Goal: Entertainment & Leisure: Consume media (video, audio)

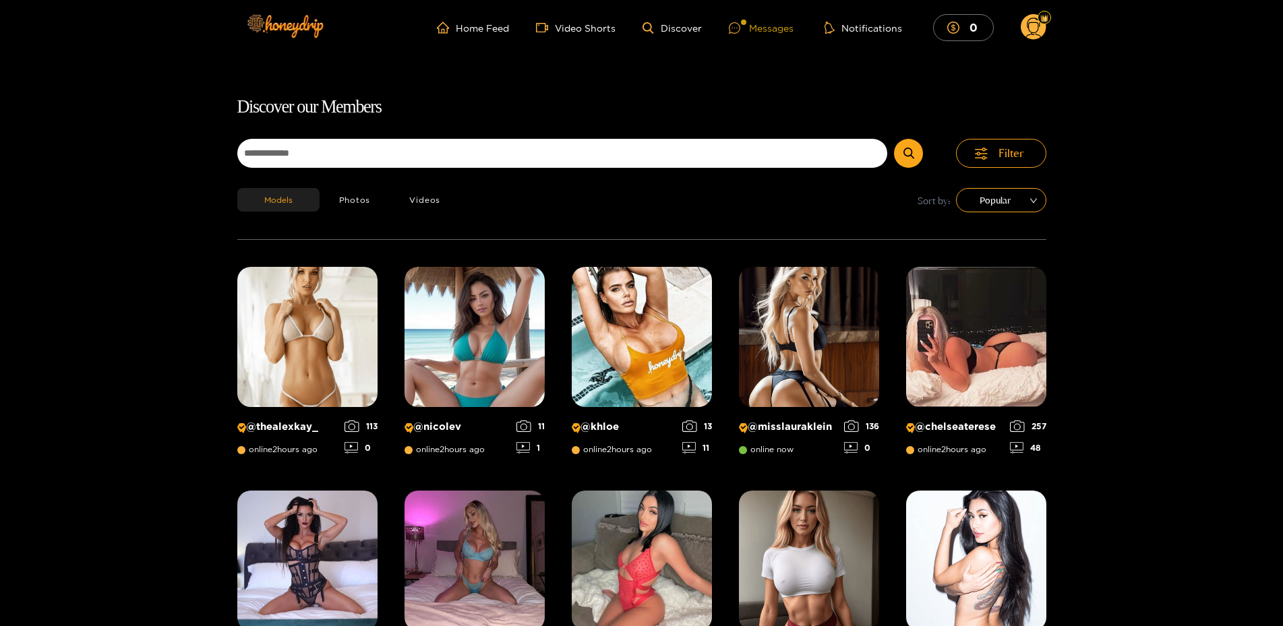
click at [771, 30] on div "Messages" at bounding box center [761, 28] width 65 height 16
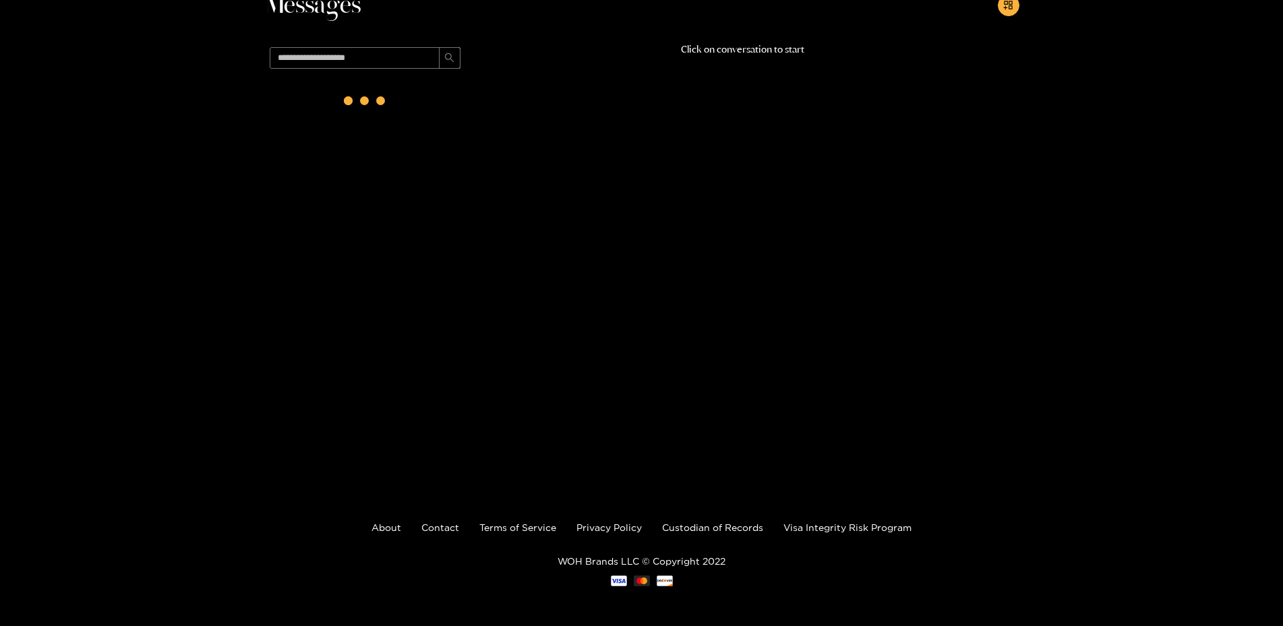
scroll to position [80, 0]
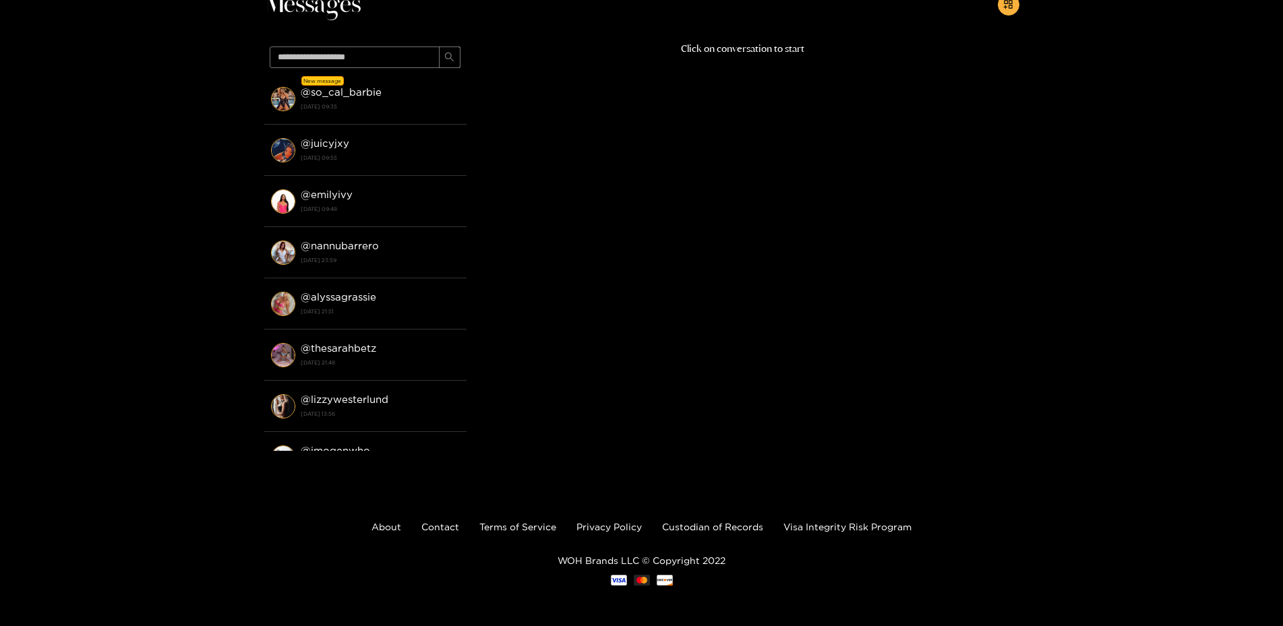
click at [364, 105] on strong "[DATE] 09:35" at bounding box center [380, 106] width 159 height 12
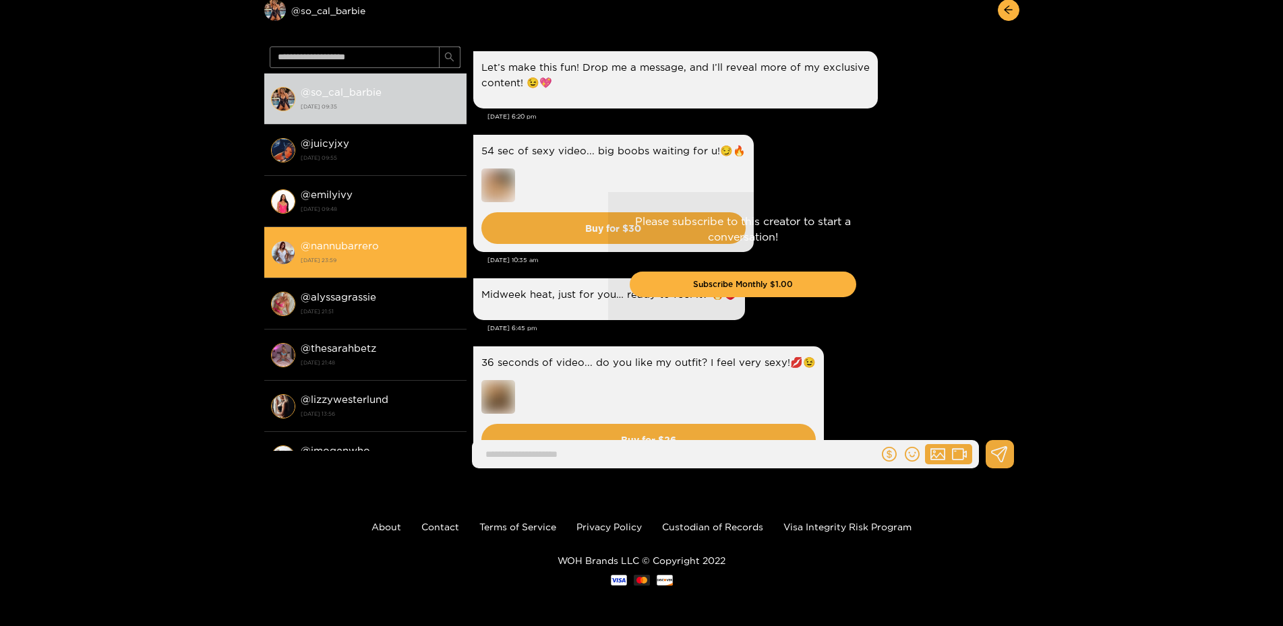
scroll to position [2114, 0]
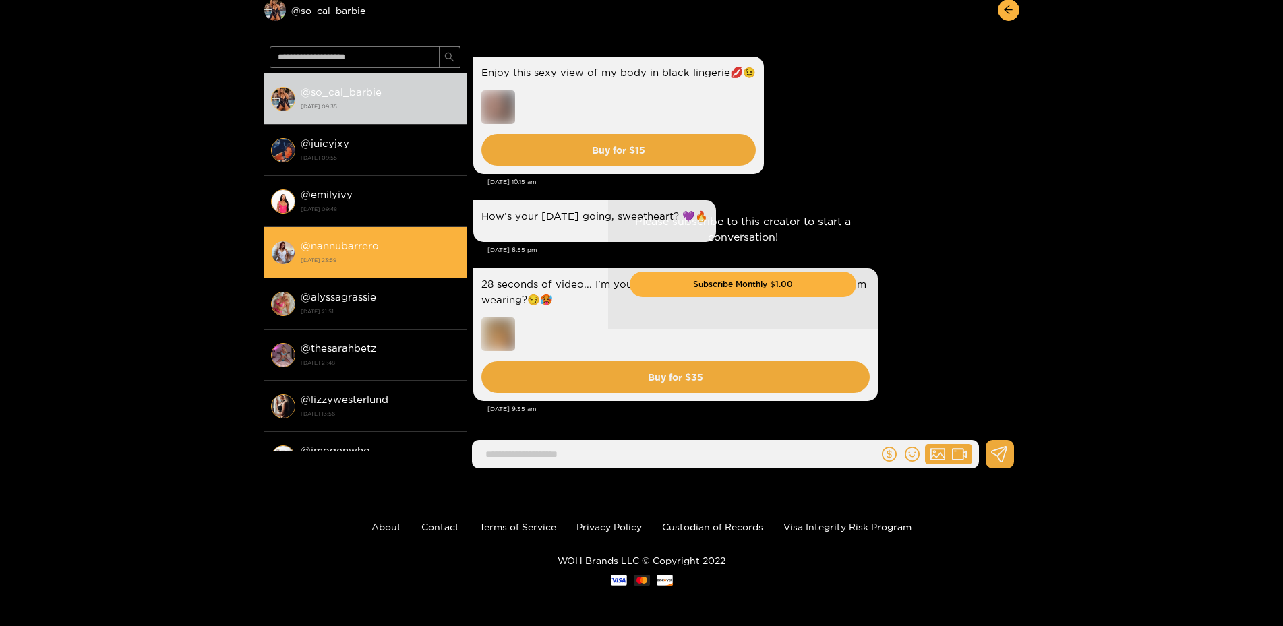
click at [365, 241] on strong "@ nannubarrero" at bounding box center [340, 245] width 78 height 11
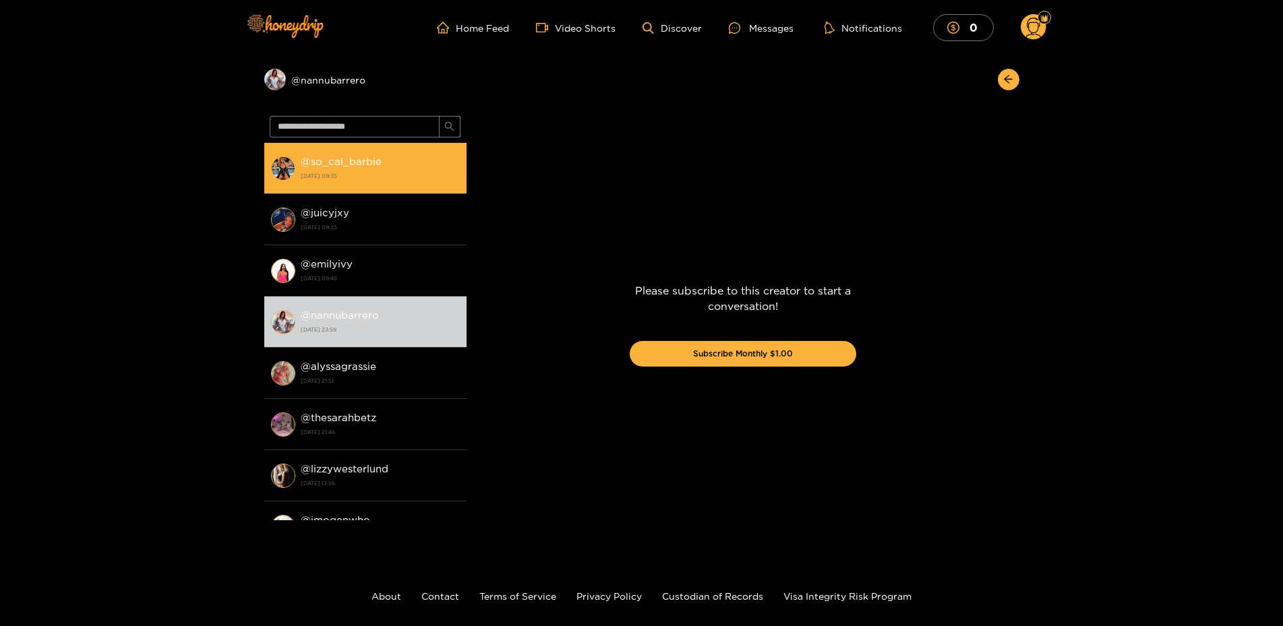
click at [353, 157] on strong "@ so_cal_barbie" at bounding box center [341, 161] width 81 height 11
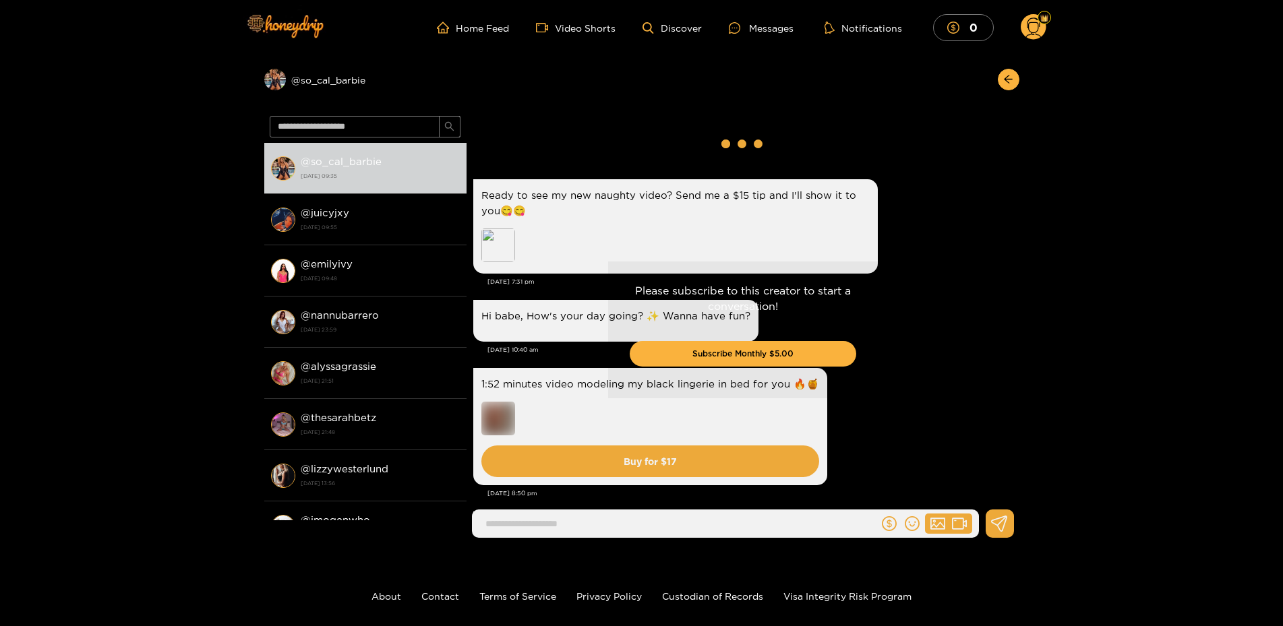
drag, startPoint x: 919, startPoint y: 463, endPoint x: 912, endPoint y: 193, distance: 270.5
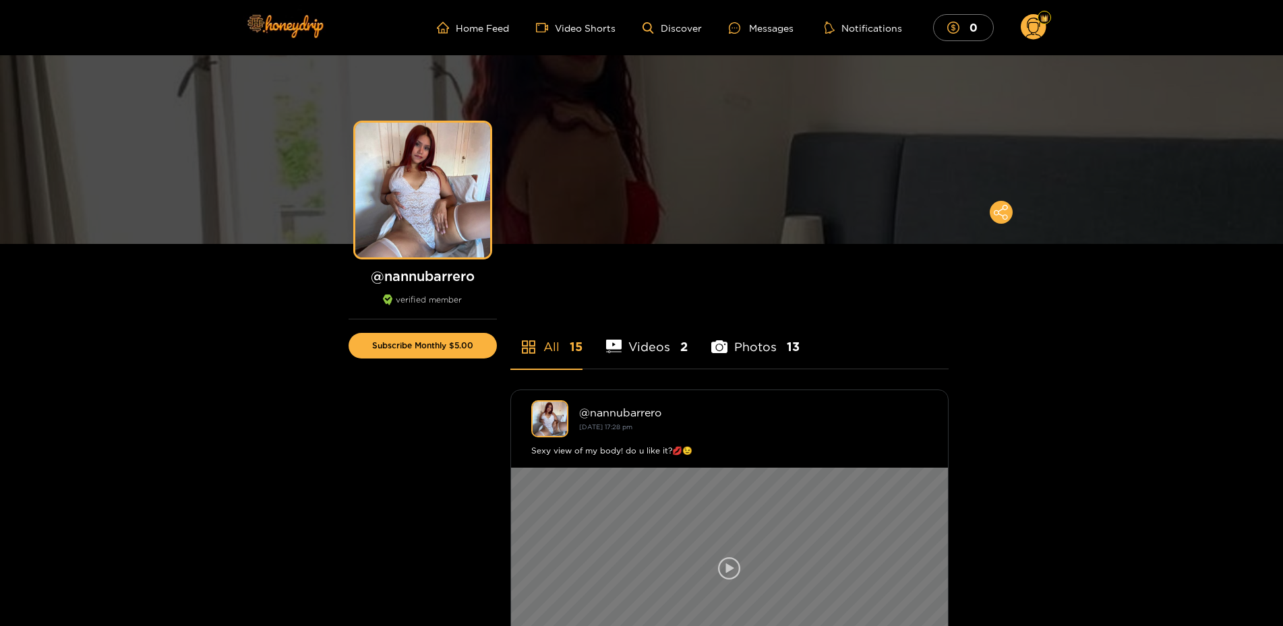
click at [597, 508] on div at bounding box center [729, 569] width 437 height 202
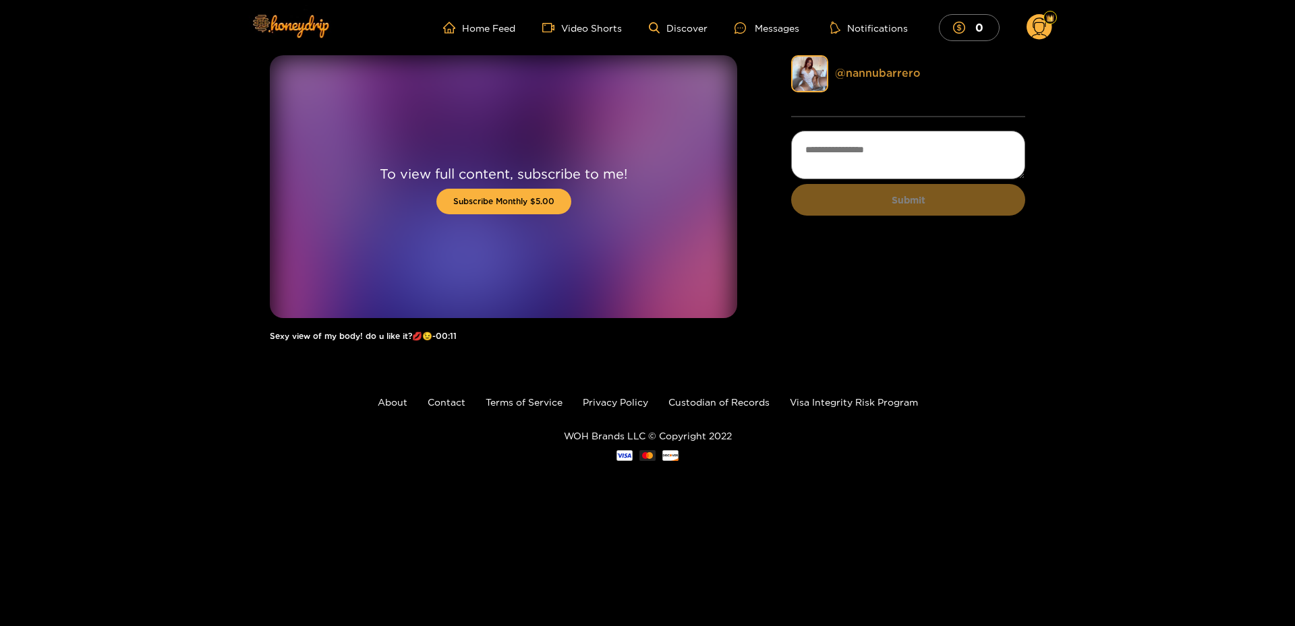
click at [880, 74] on link "@ nannubarrero" at bounding box center [878, 73] width 86 height 12
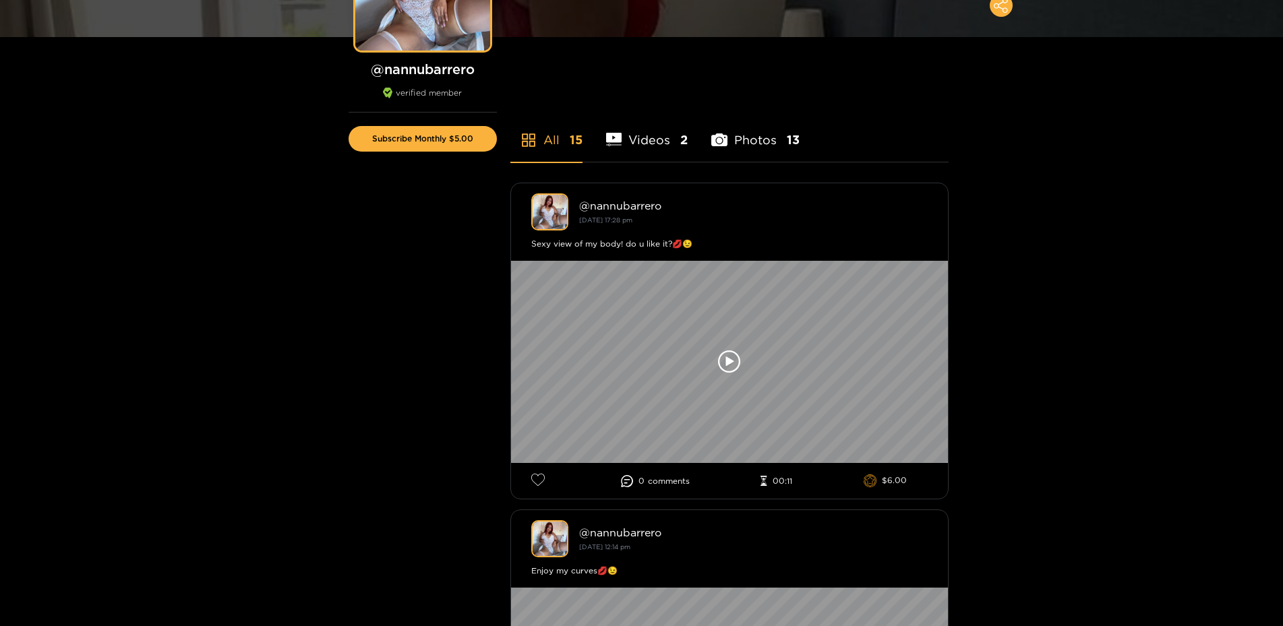
scroll to position [481, 0]
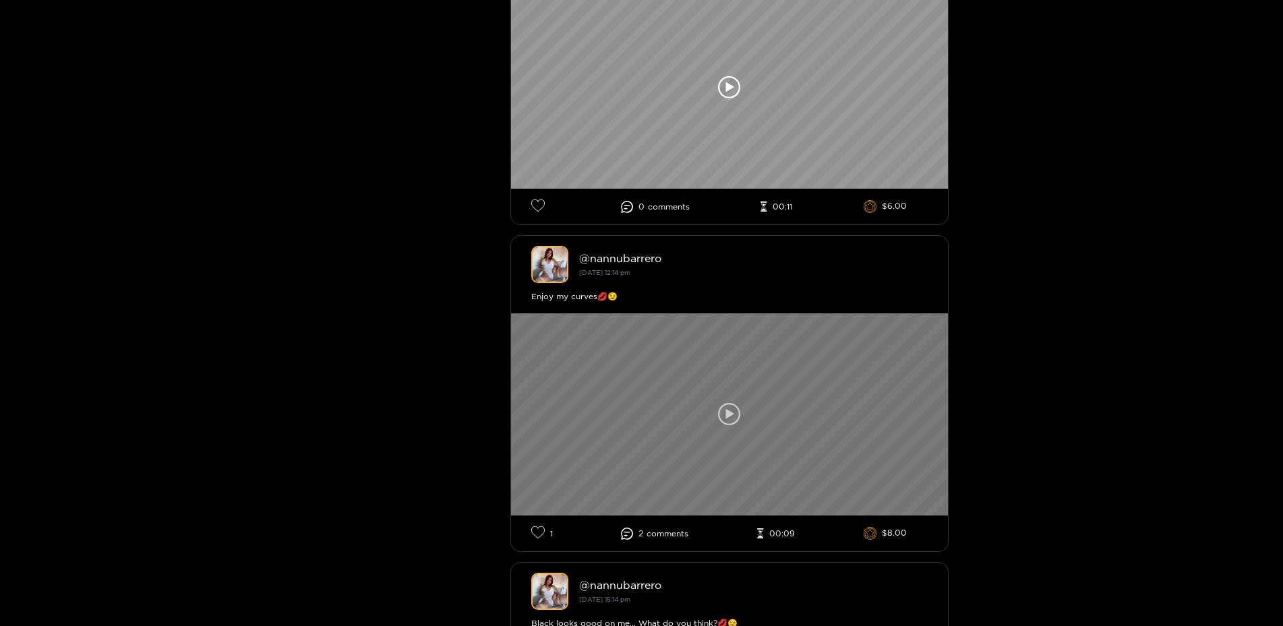
click at [764, 372] on div at bounding box center [729, 415] width 437 height 202
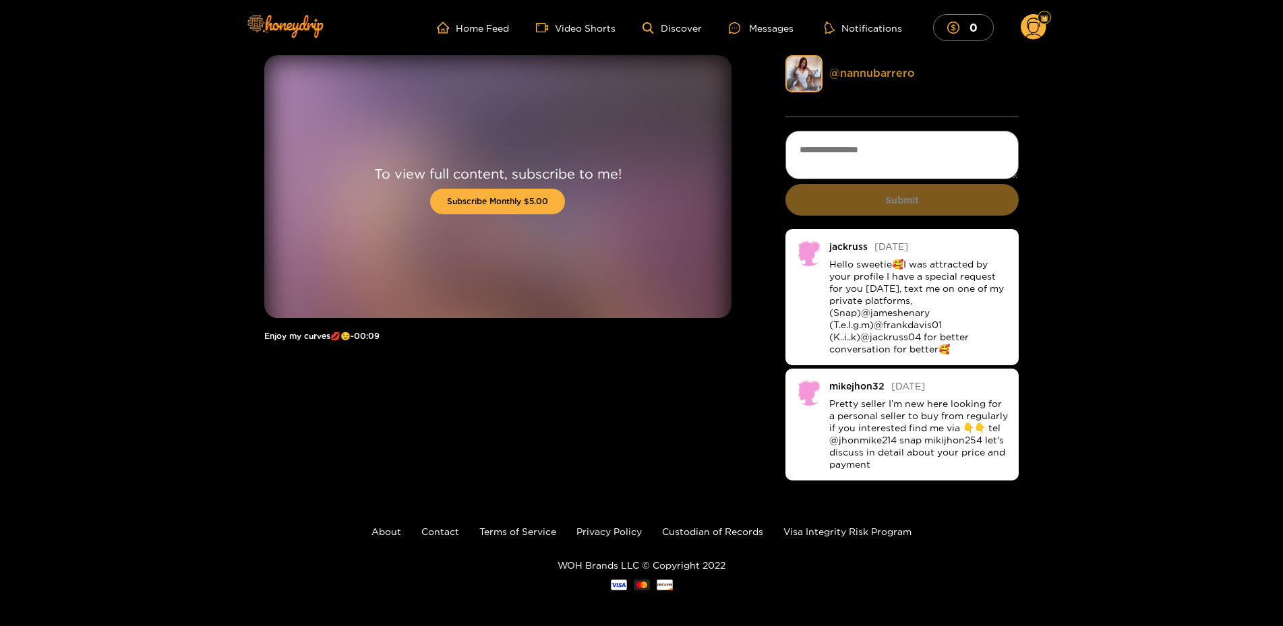
click at [871, 71] on link "@ nannubarrero" at bounding box center [872, 73] width 86 height 12
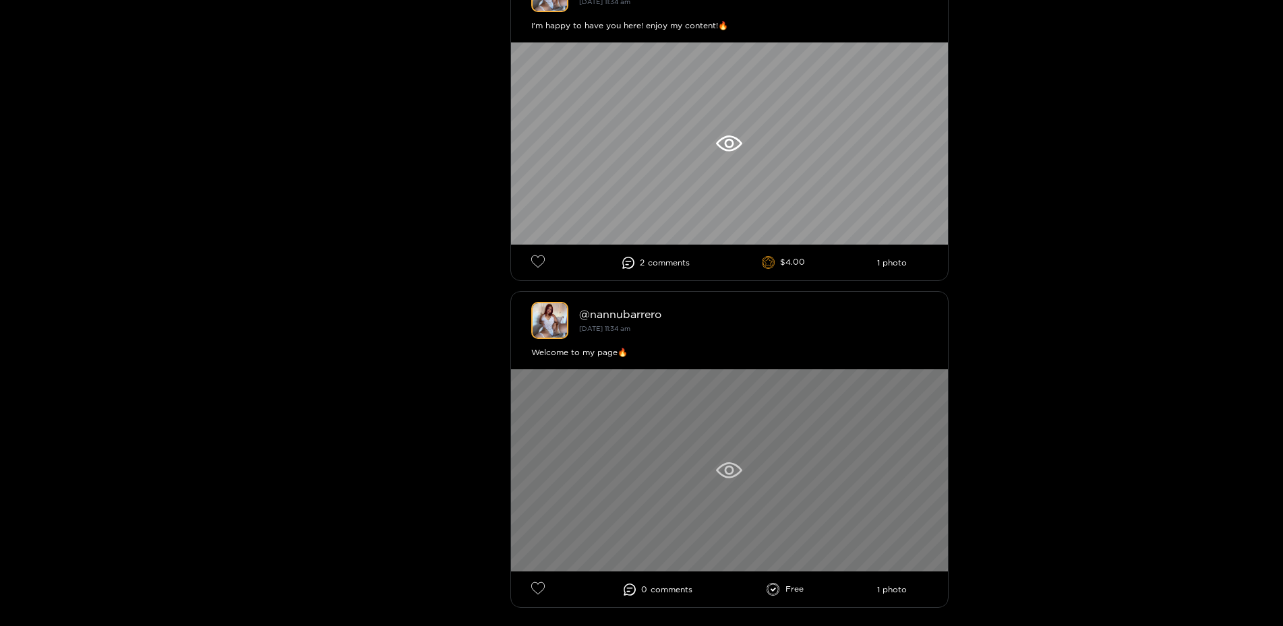
scroll to position [4831, 0]
